Goal: Navigation & Orientation: Find specific page/section

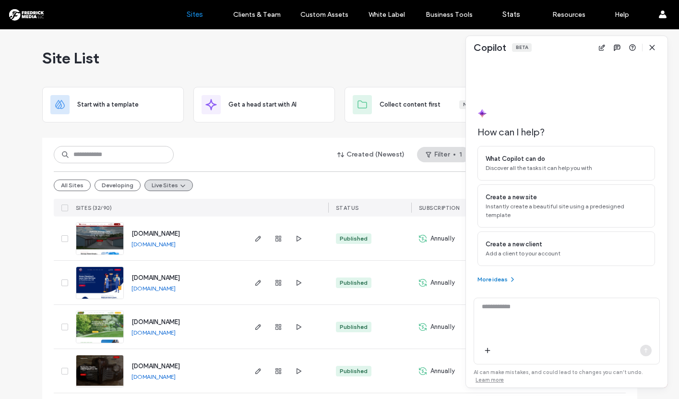
click at [510, 277] on icon "button" at bounding box center [512, 279] width 8 height 8
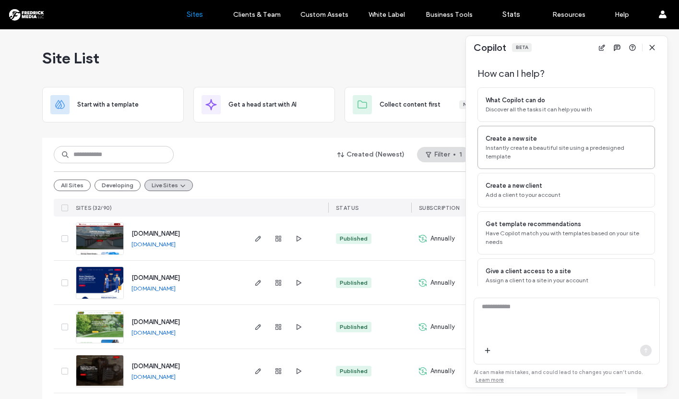
scroll to position [25, 0]
click at [512, 106] on span "Discover all the tasks it can help you with" at bounding box center [565, 109] width 161 height 9
click at [644, 347] on icon "button" at bounding box center [646, 350] width 8 height 8
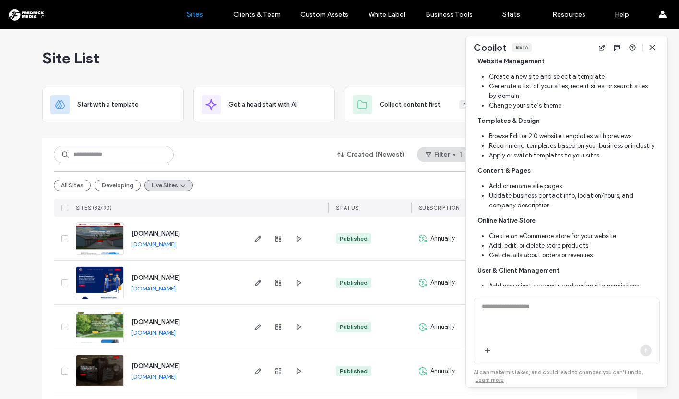
scroll to position [355, 0]
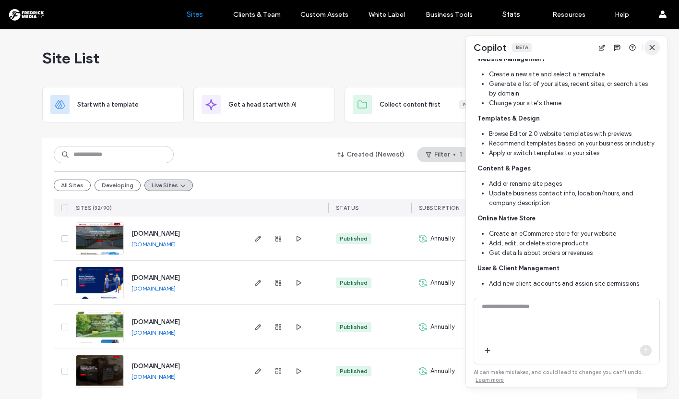
click at [650, 49] on icon "button" at bounding box center [652, 48] width 8 height 8
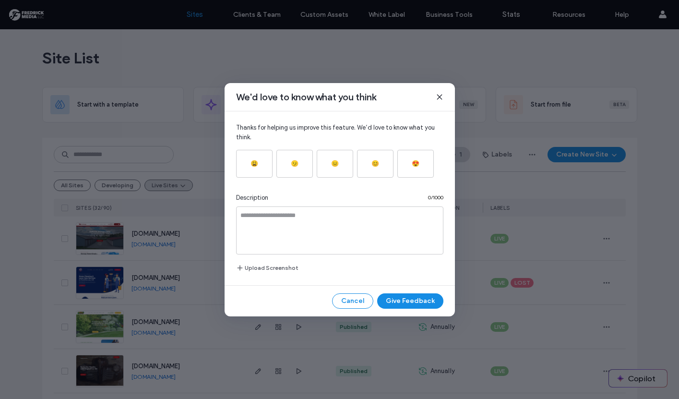
click at [438, 95] on use at bounding box center [439, 96] width 4 height 4
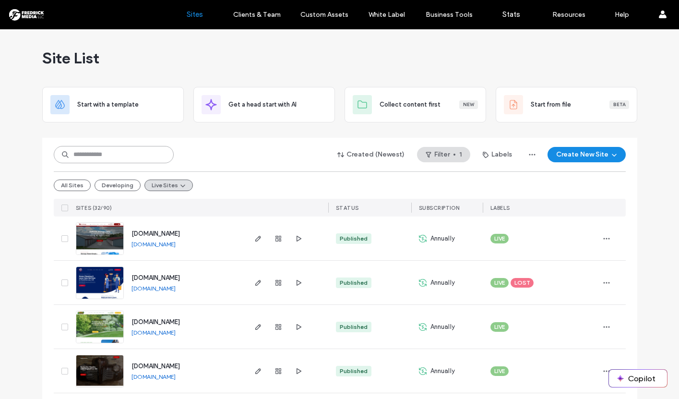
click at [143, 153] on input at bounding box center [114, 154] width 120 height 17
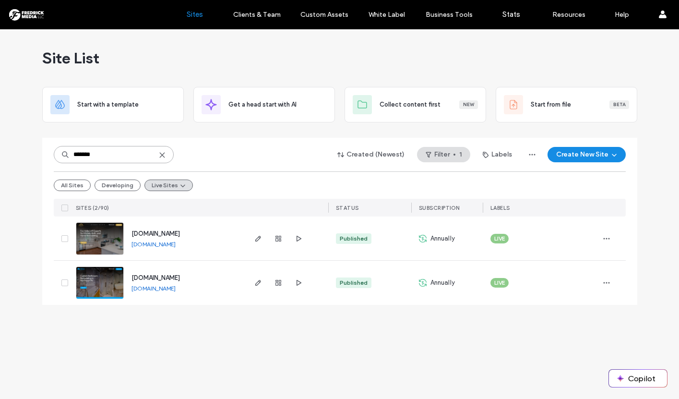
type input "*******"
click at [107, 238] on img at bounding box center [99, 255] width 47 height 65
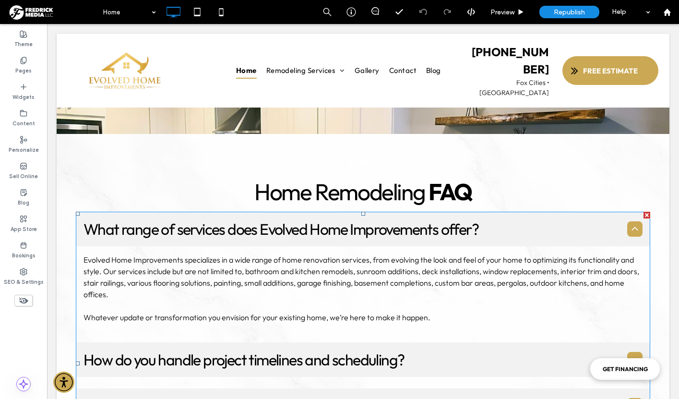
scroll to position [3329, 0]
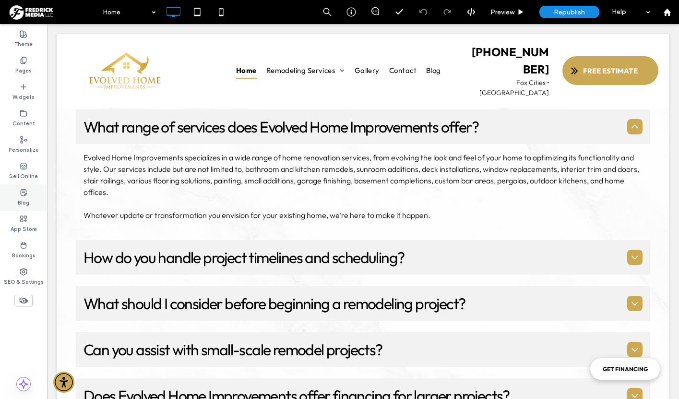
click at [22, 188] on icon at bounding box center [24, 192] width 8 height 8
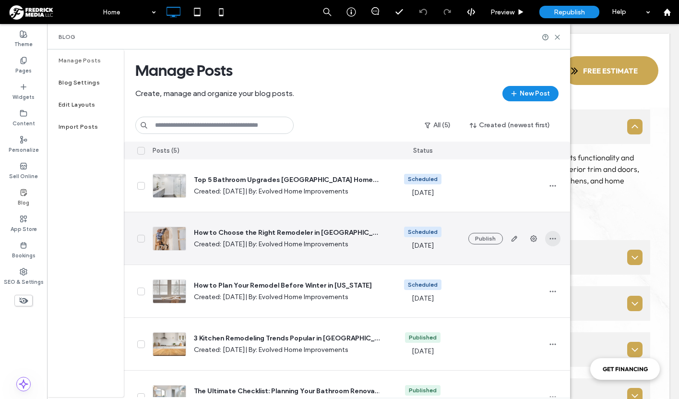
click at [547, 238] on span "button" at bounding box center [552, 238] width 15 height 15
click at [510, 262] on span "Preview" at bounding box center [504, 264] width 21 height 10
